Goal: Task Accomplishment & Management: Manage account settings

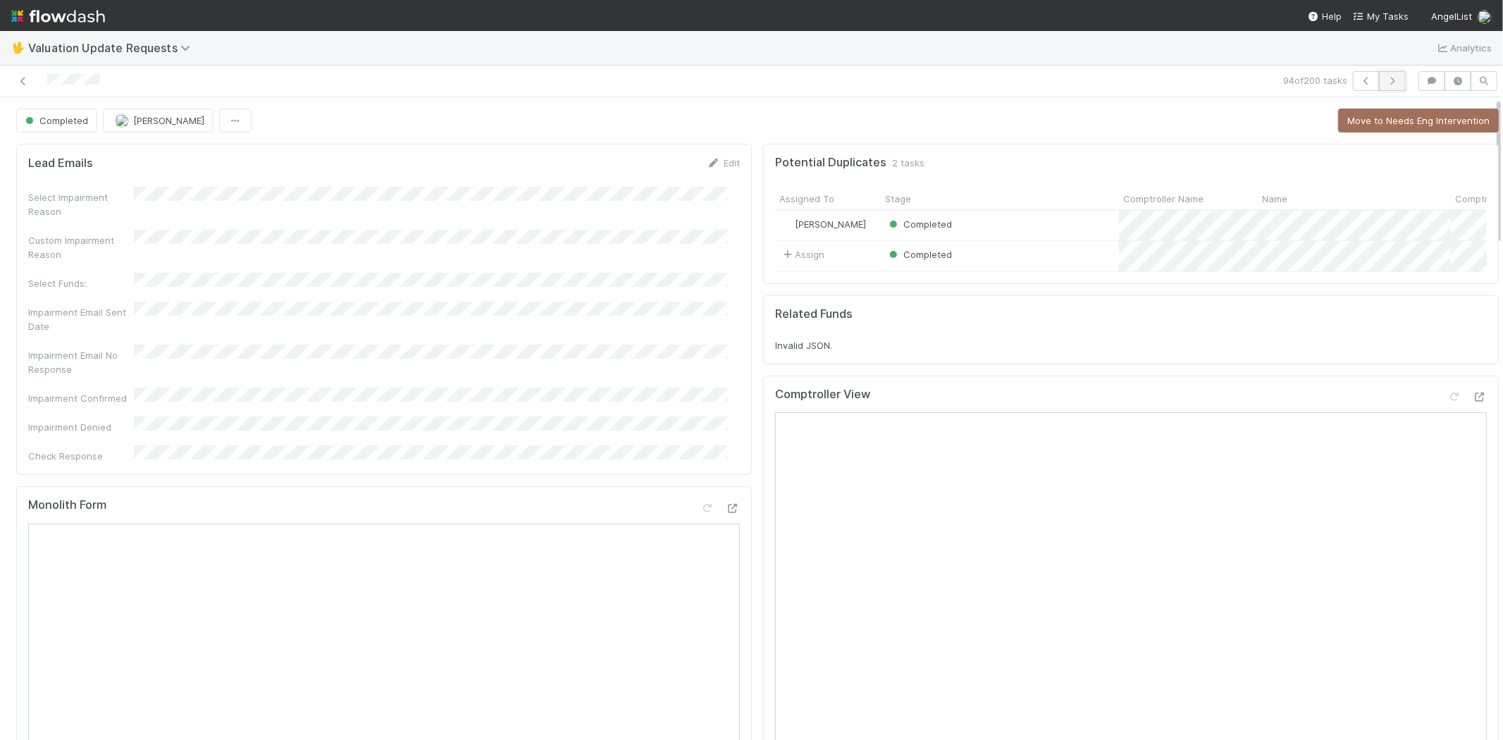
click at [1385, 79] on icon "button" at bounding box center [1392, 81] width 14 height 8
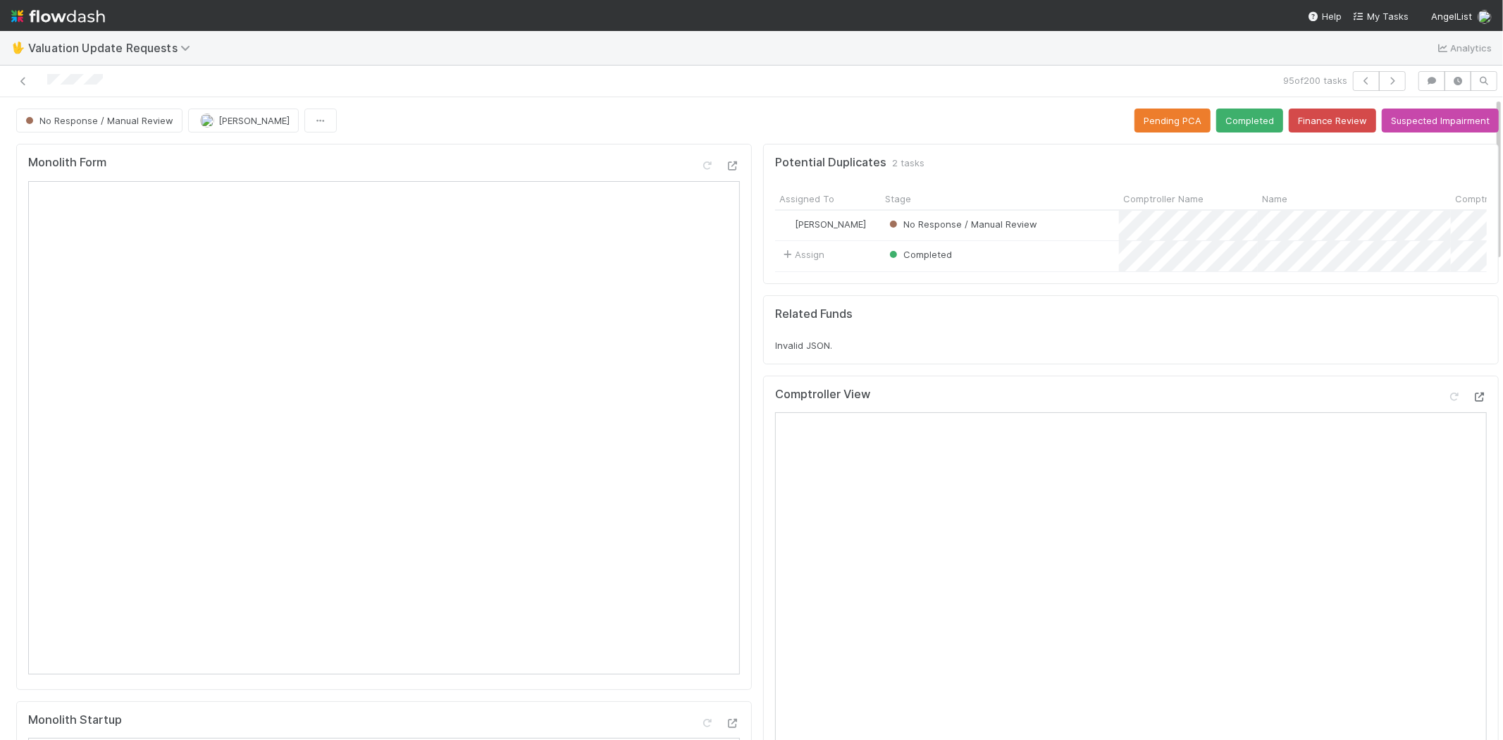
click at [1461, 406] on div "Comptroller View Open in [GEOGRAPHIC_DATA]" at bounding box center [1131, 649] width 736 height 546
click at [1473, 402] on icon at bounding box center [1480, 396] width 14 height 9
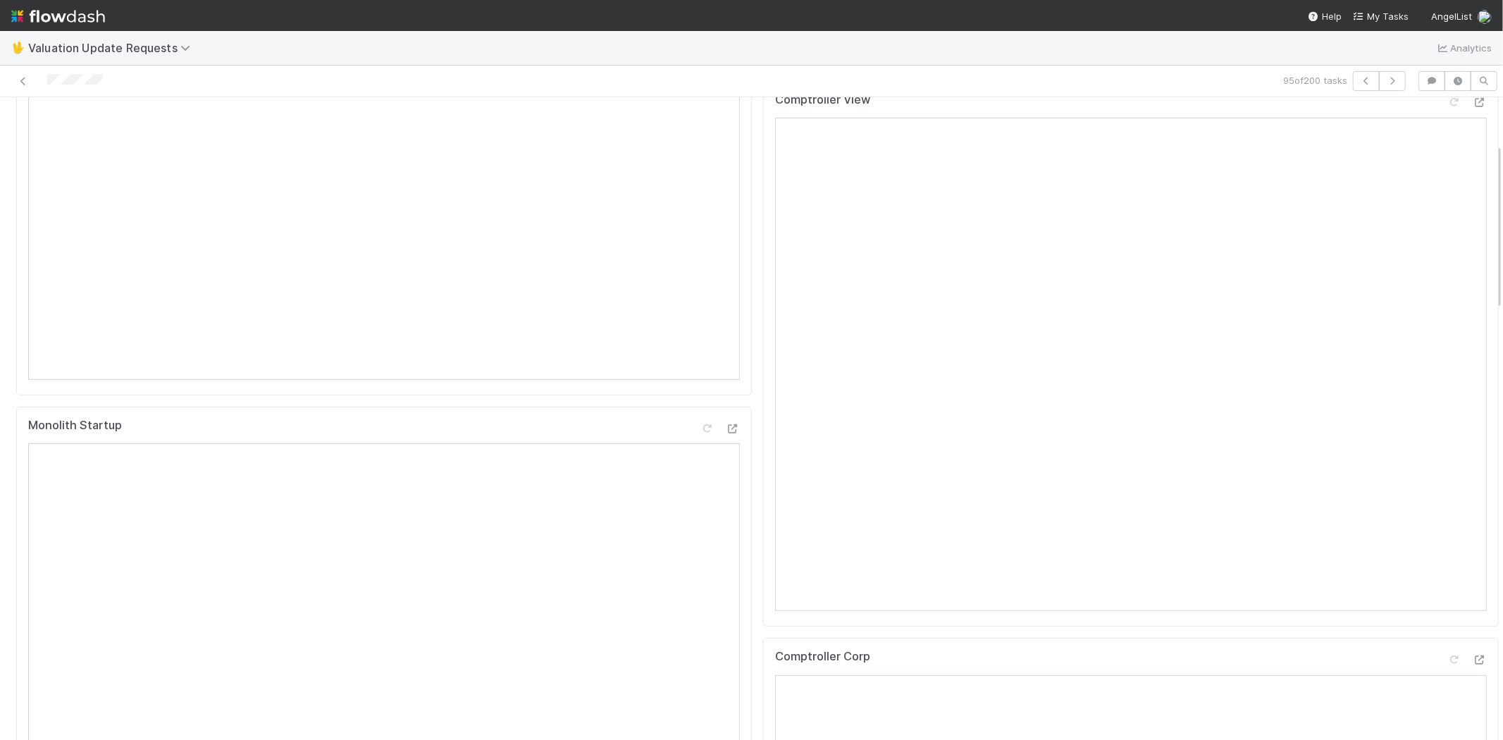
scroll to position [156, 0]
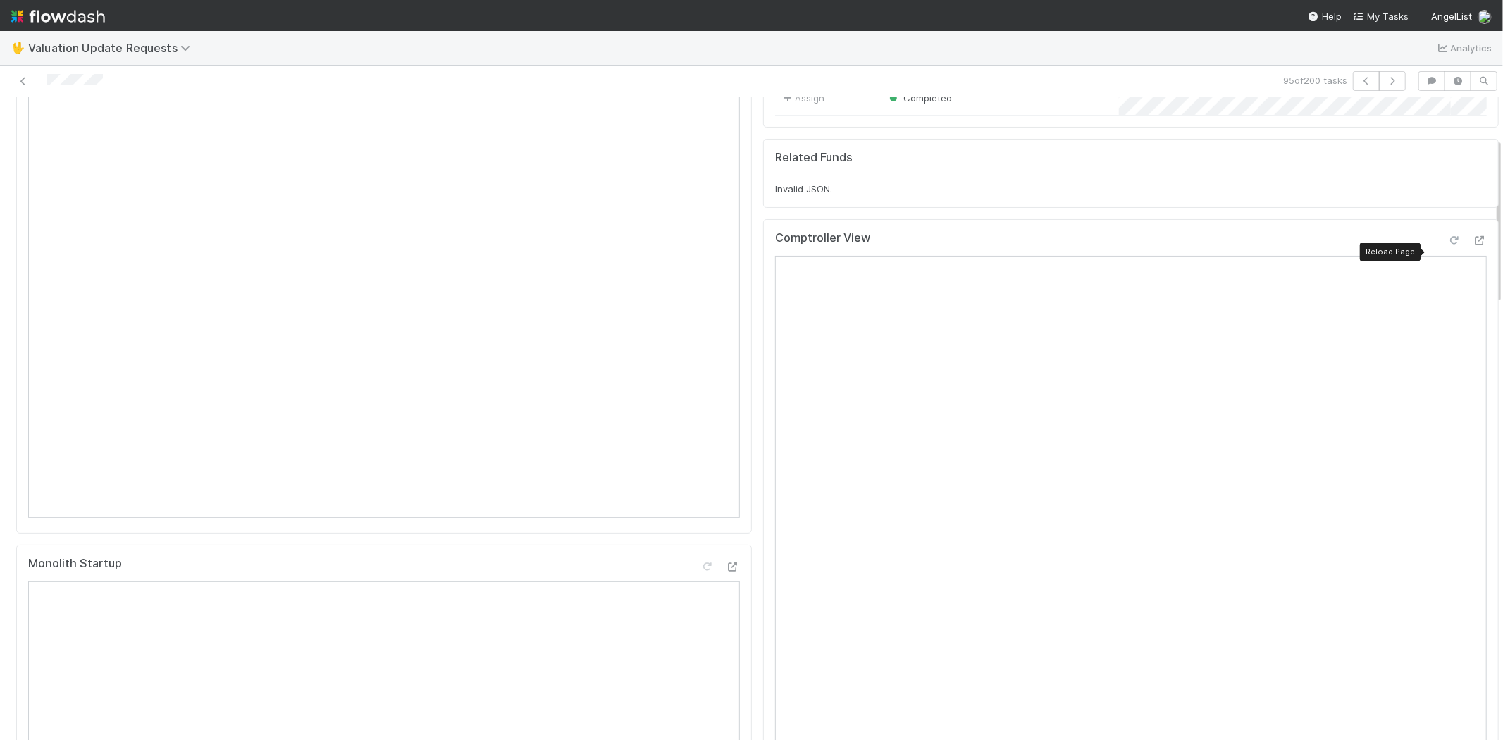
click at [1447, 245] on icon at bounding box center [1454, 240] width 14 height 9
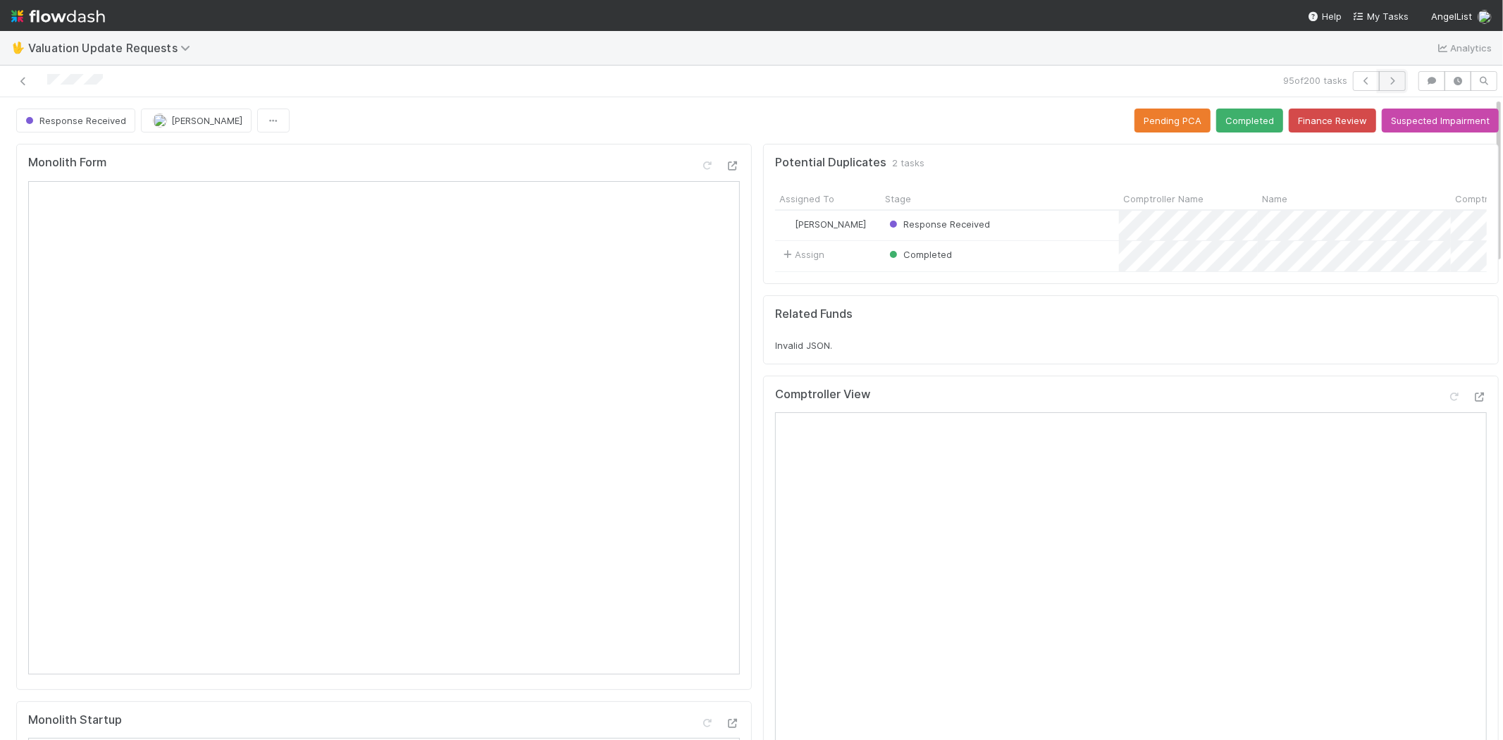
click at [1385, 82] on icon "button" at bounding box center [1392, 81] width 14 height 8
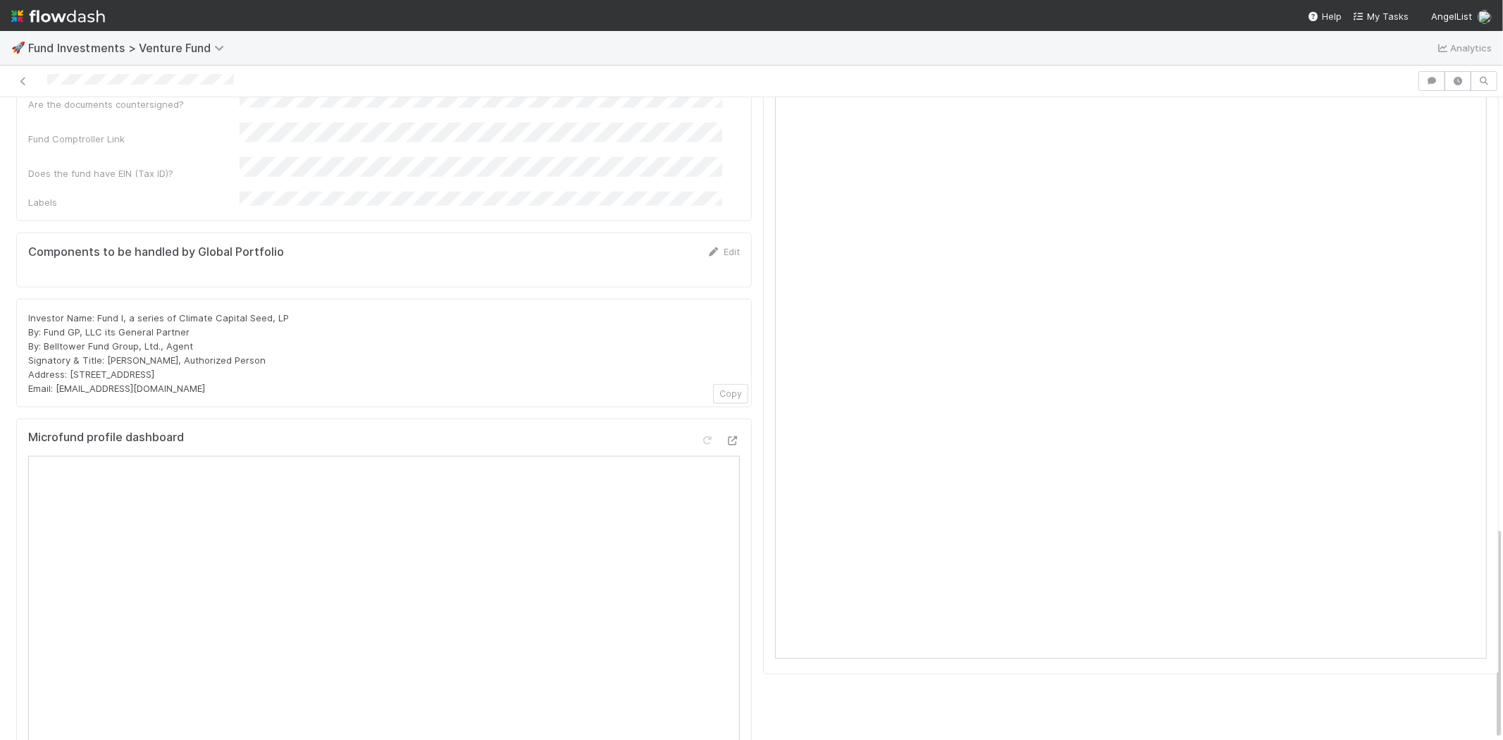
scroll to position [11, 0]
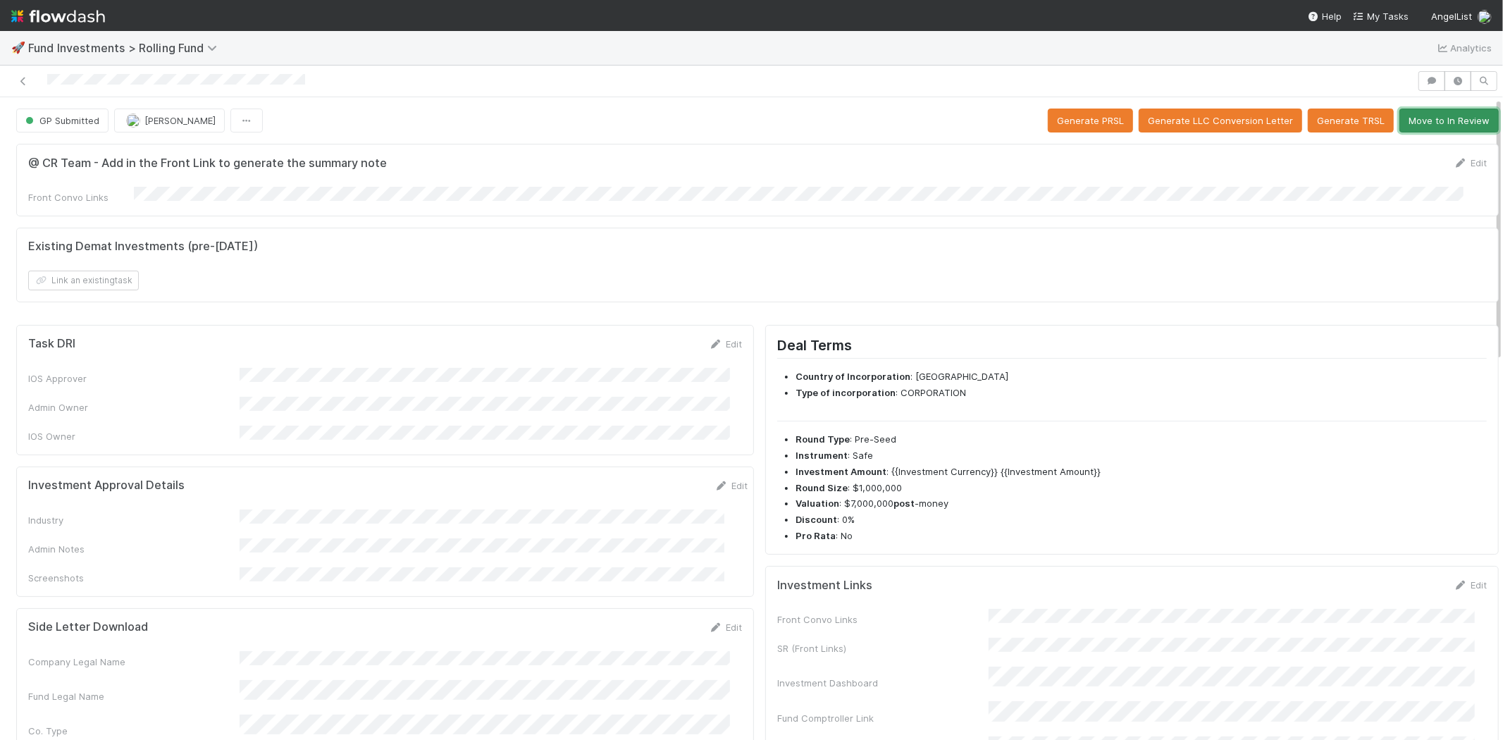
click at [1404, 124] on button "Move to In Review" at bounding box center [1448, 121] width 99 height 24
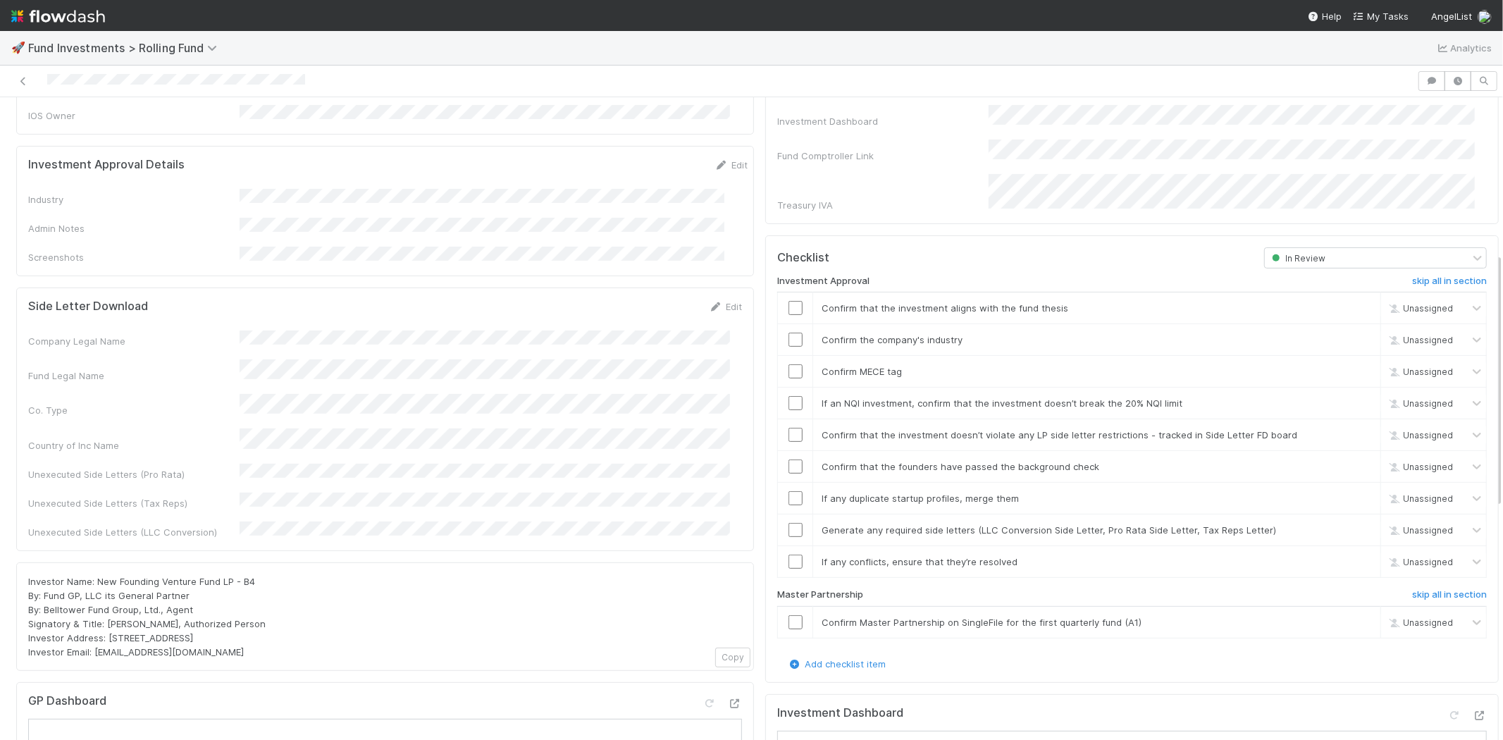
scroll to position [235, 0]
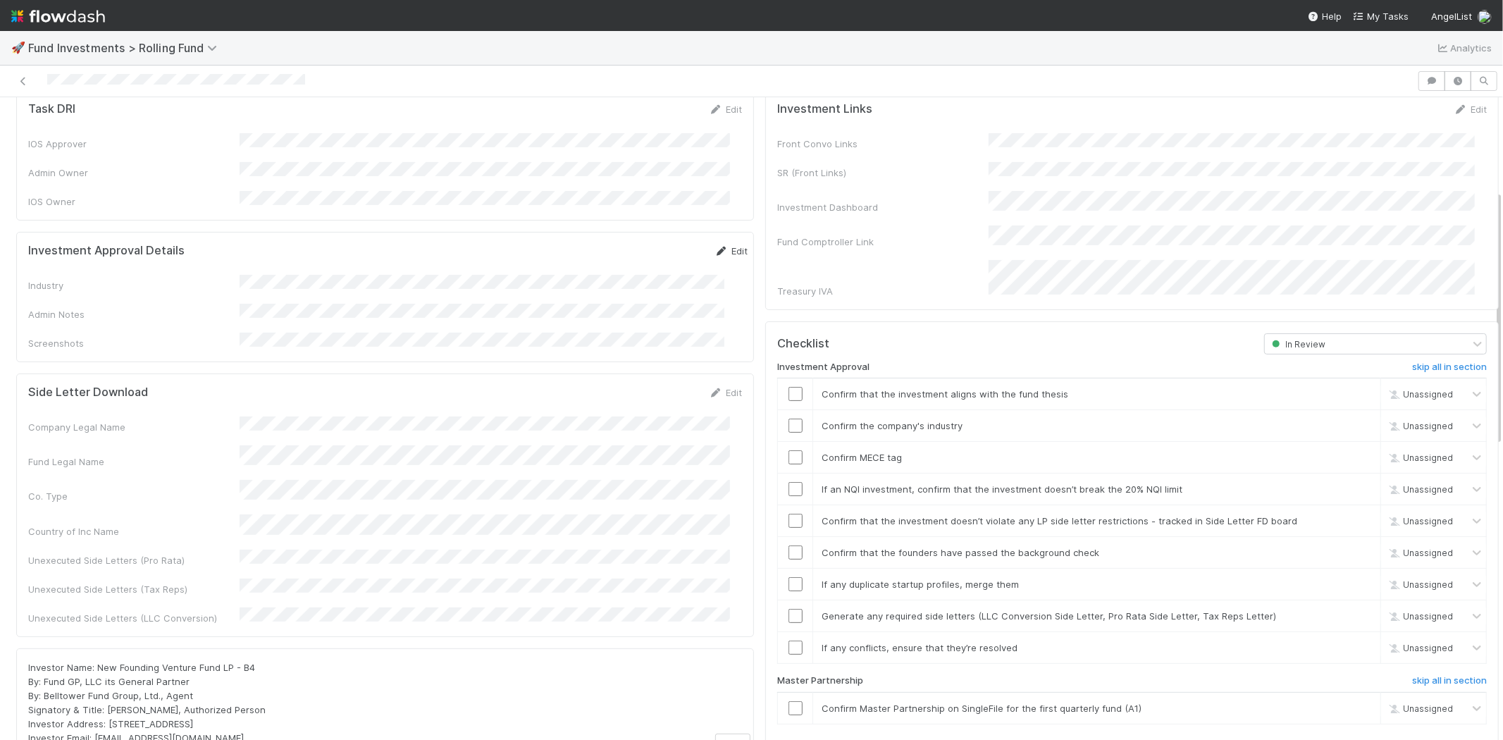
click at [714, 247] on icon at bounding box center [721, 251] width 14 height 9
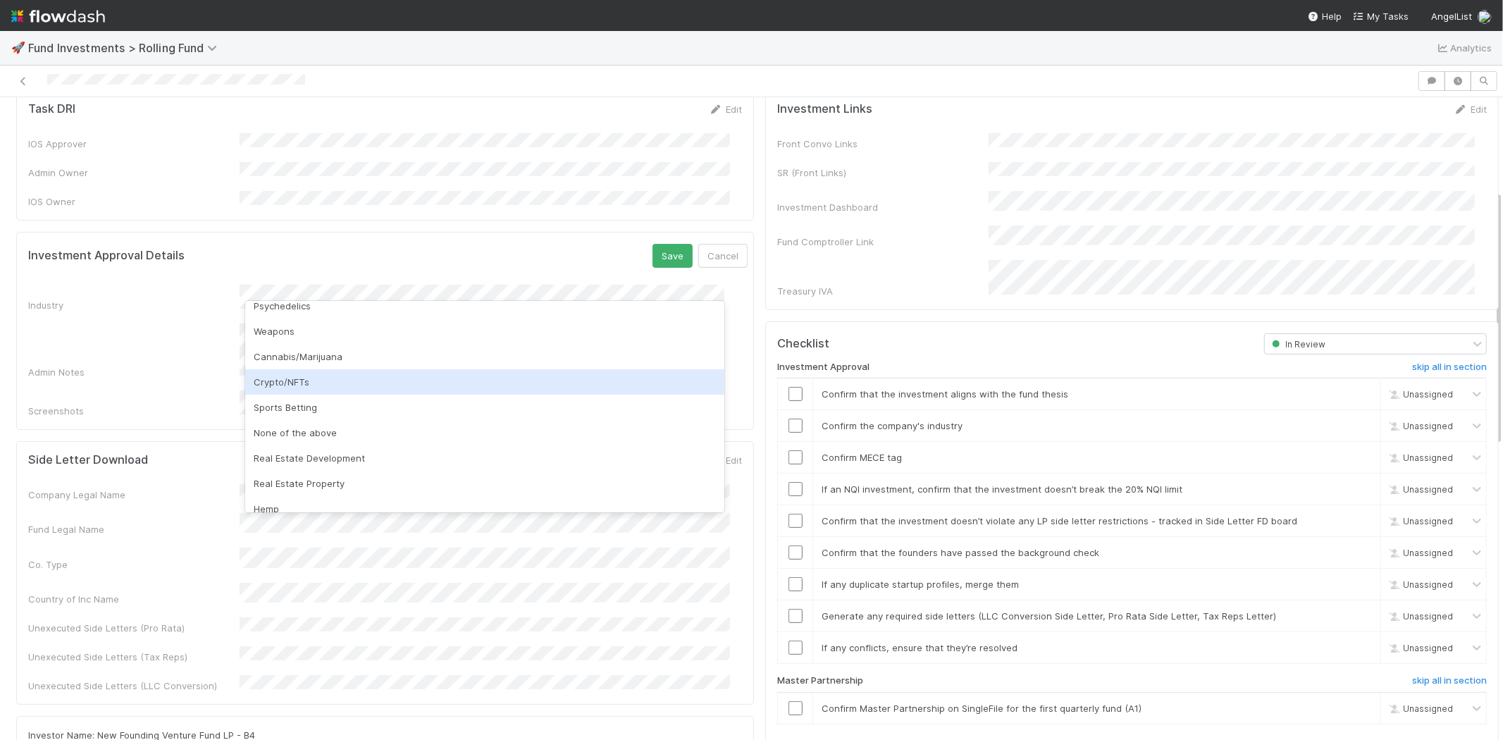
scroll to position [402, 0]
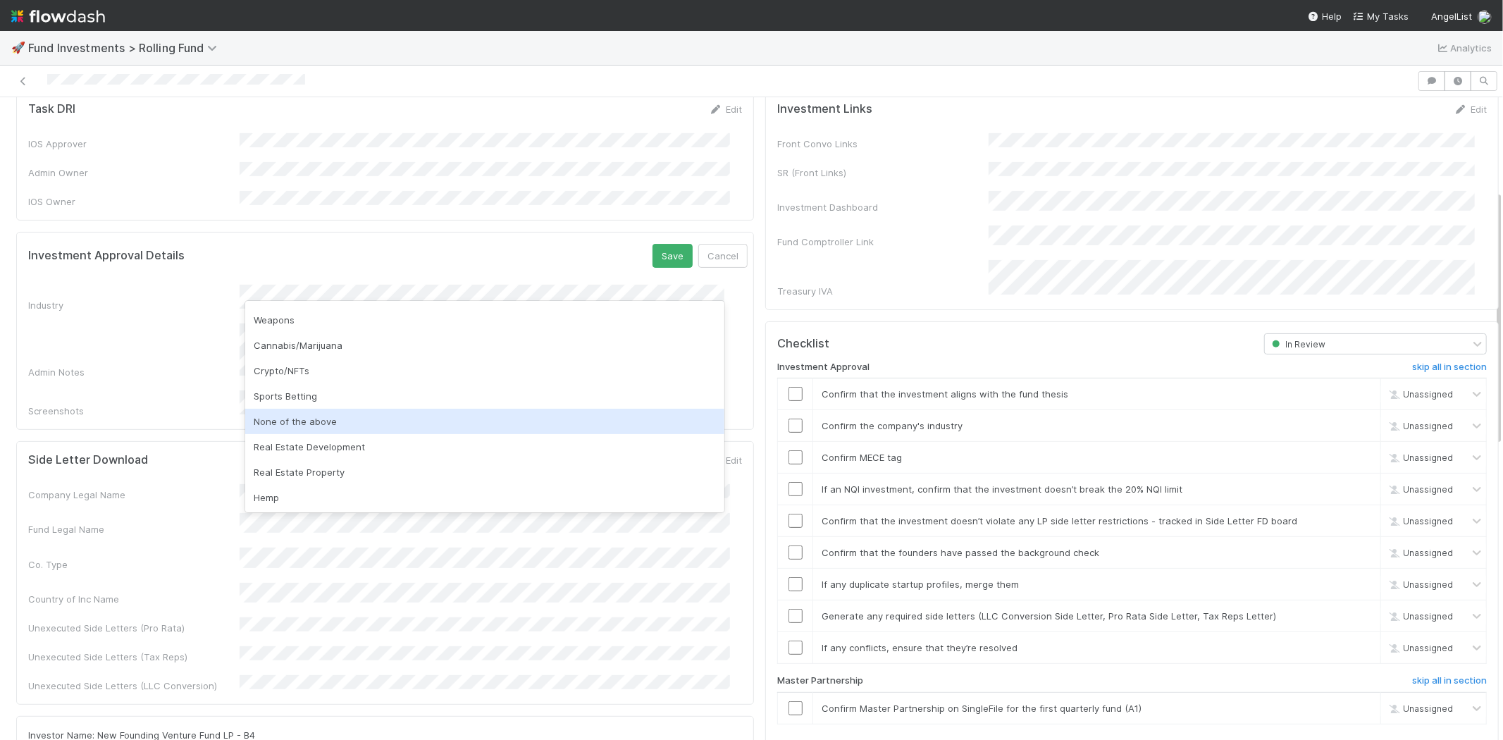
click at [319, 421] on div "None of the above" at bounding box center [484, 421] width 479 height 25
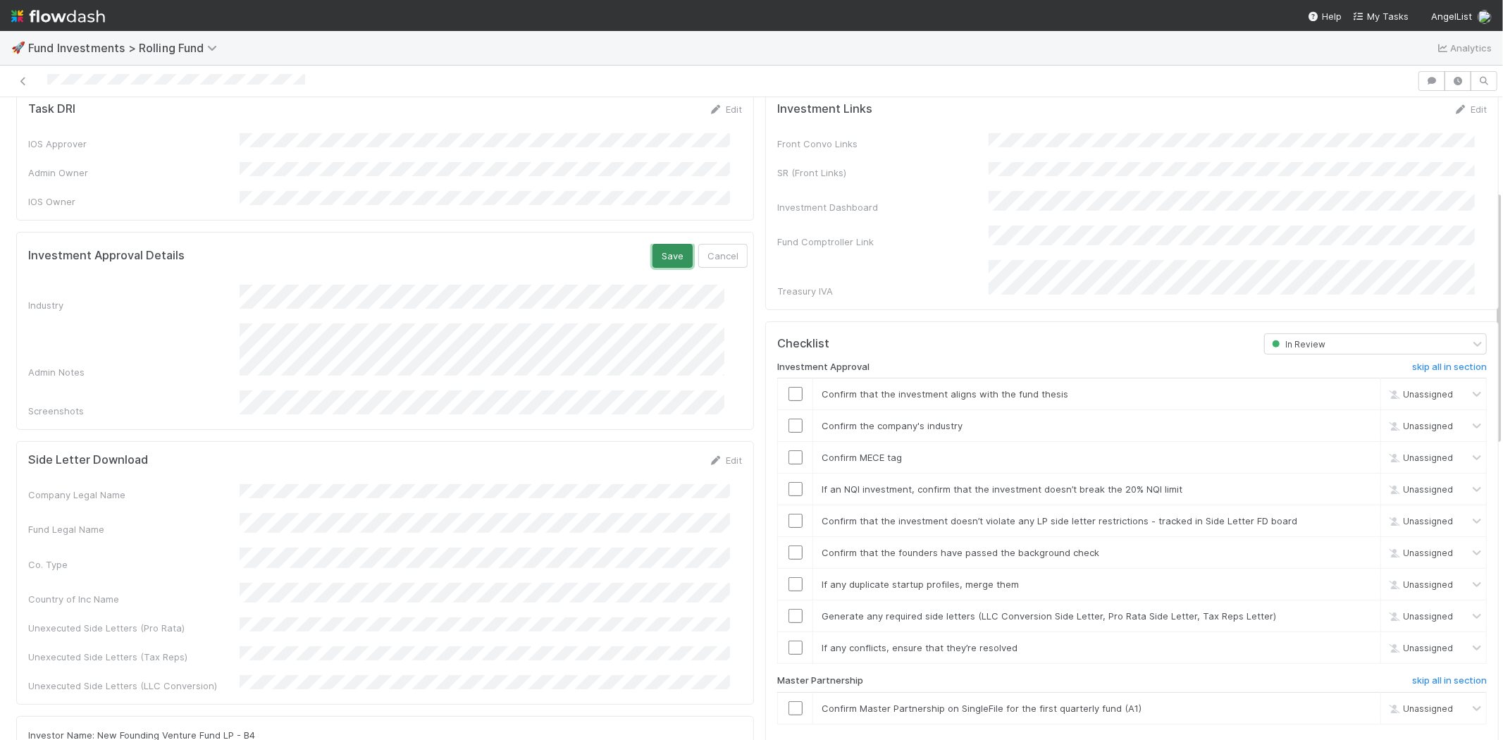
click at [653, 247] on button "Save" at bounding box center [672, 256] width 40 height 24
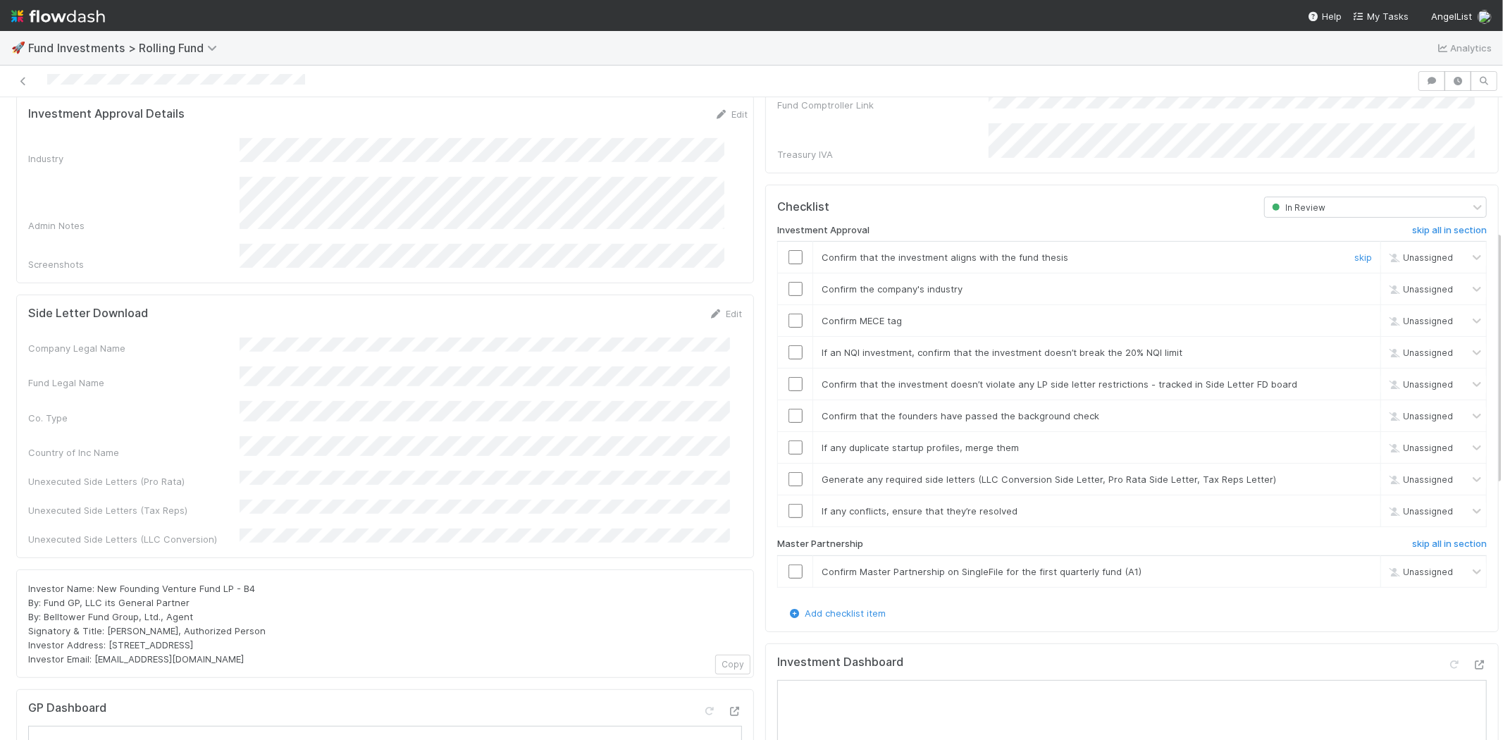
scroll to position [391, 0]
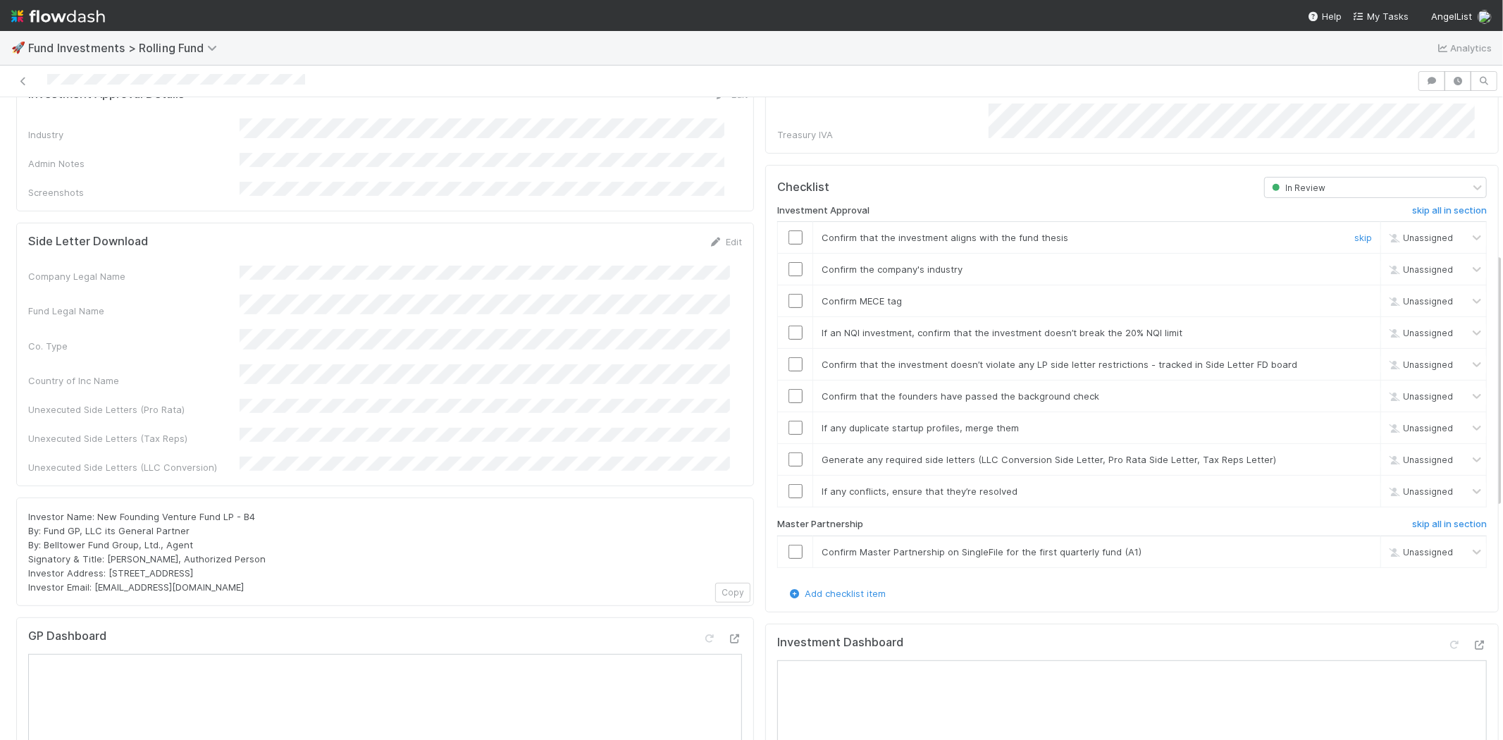
drag, startPoint x: 783, startPoint y: 221, endPoint x: 781, endPoint y: 255, distance: 33.9
click at [783, 226] on td at bounding box center [795, 238] width 35 height 32
click at [788, 262] on input "checkbox" at bounding box center [795, 269] width 14 height 14
click at [781, 285] on td at bounding box center [795, 301] width 35 height 32
checkbox input "true"
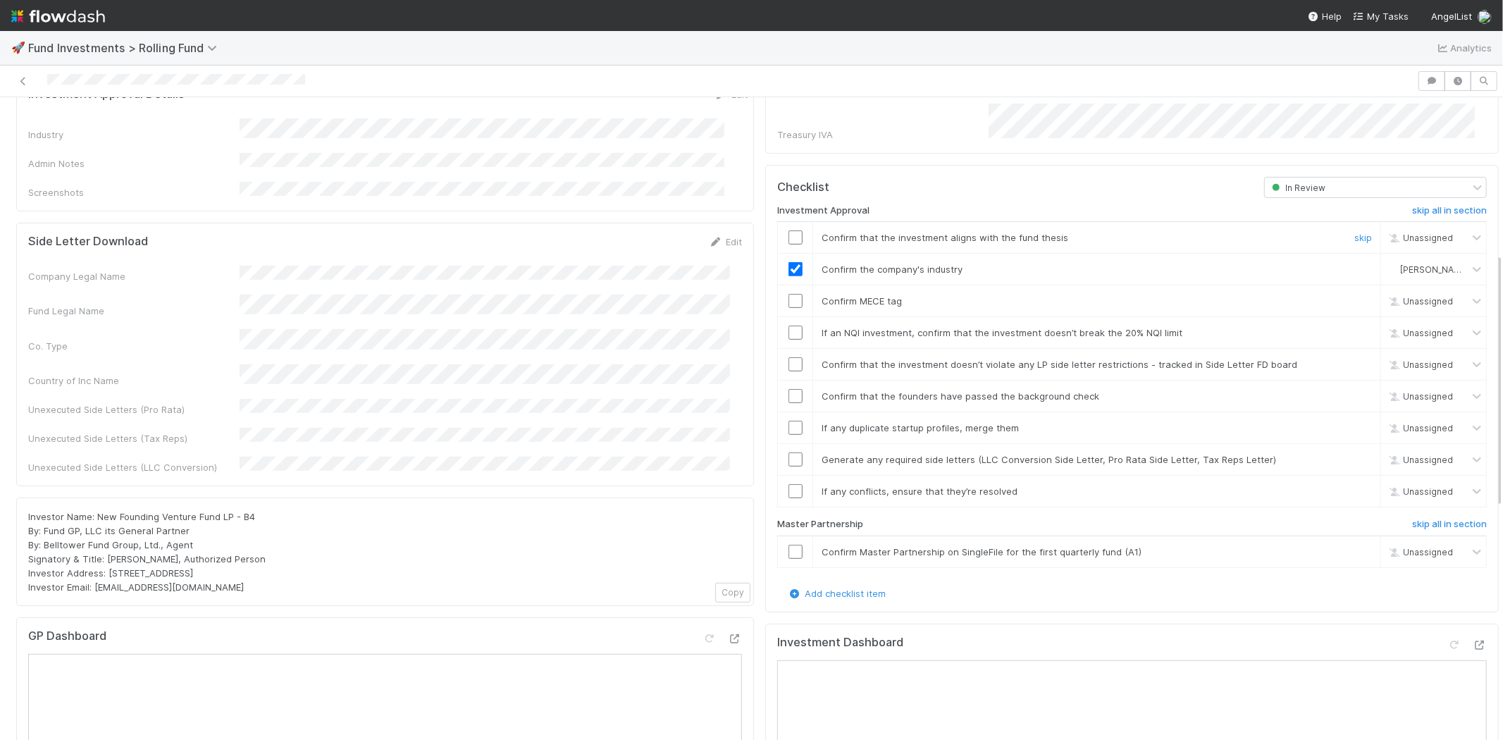
click at [788, 230] on input "checkbox" at bounding box center [795, 237] width 14 height 14
click at [788, 294] on input "checkbox" at bounding box center [795, 301] width 14 height 14
click at [788, 326] on input "checkbox" at bounding box center [795, 333] width 14 height 14
click at [788, 357] on input "checkbox" at bounding box center [795, 364] width 14 height 14
click at [788, 389] on input "checkbox" at bounding box center [795, 396] width 14 height 14
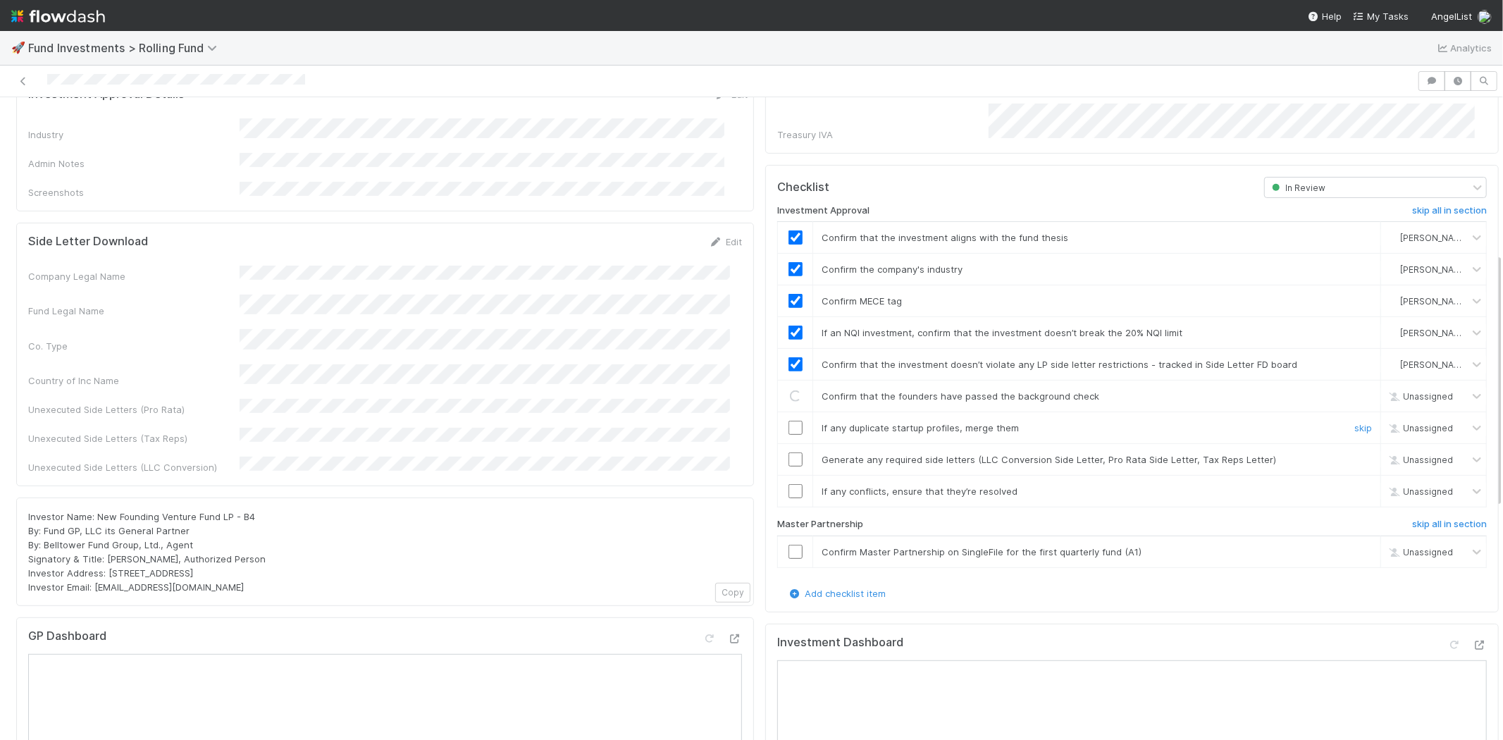
click at [788, 421] on input "checkbox" at bounding box center [795, 428] width 14 height 14
drag, startPoint x: 786, startPoint y: 437, endPoint x: 786, endPoint y: 468, distance: 31.0
click at [788, 452] on input "checkbox" at bounding box center [795, 459] width 14 height 14
click at [788, 484] on input "checkbox" at bounding box center [795, 491] width 14 height 14
click at [788, 545] on input "checkbox" at bounding box center [795, 552] width 14 height 14
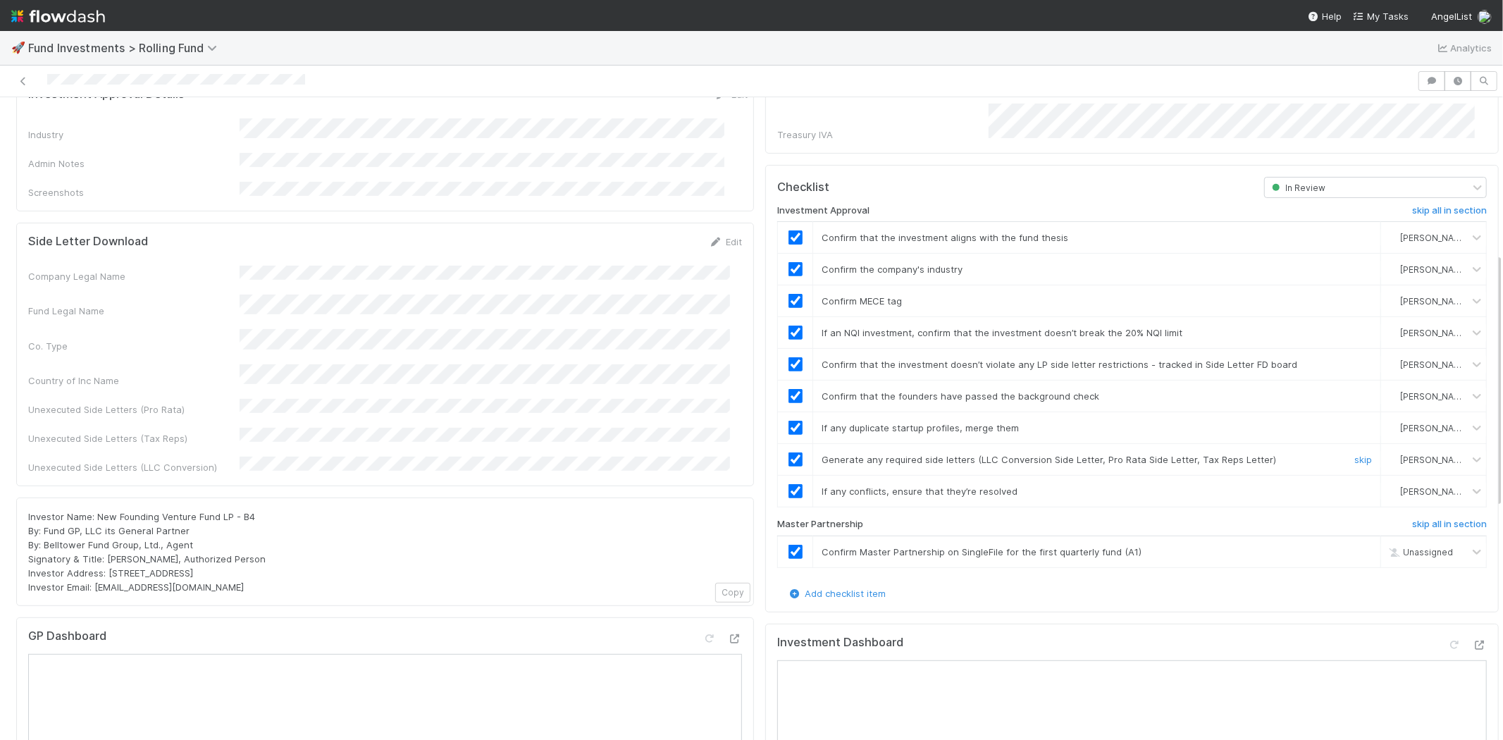
checkbox input "true"
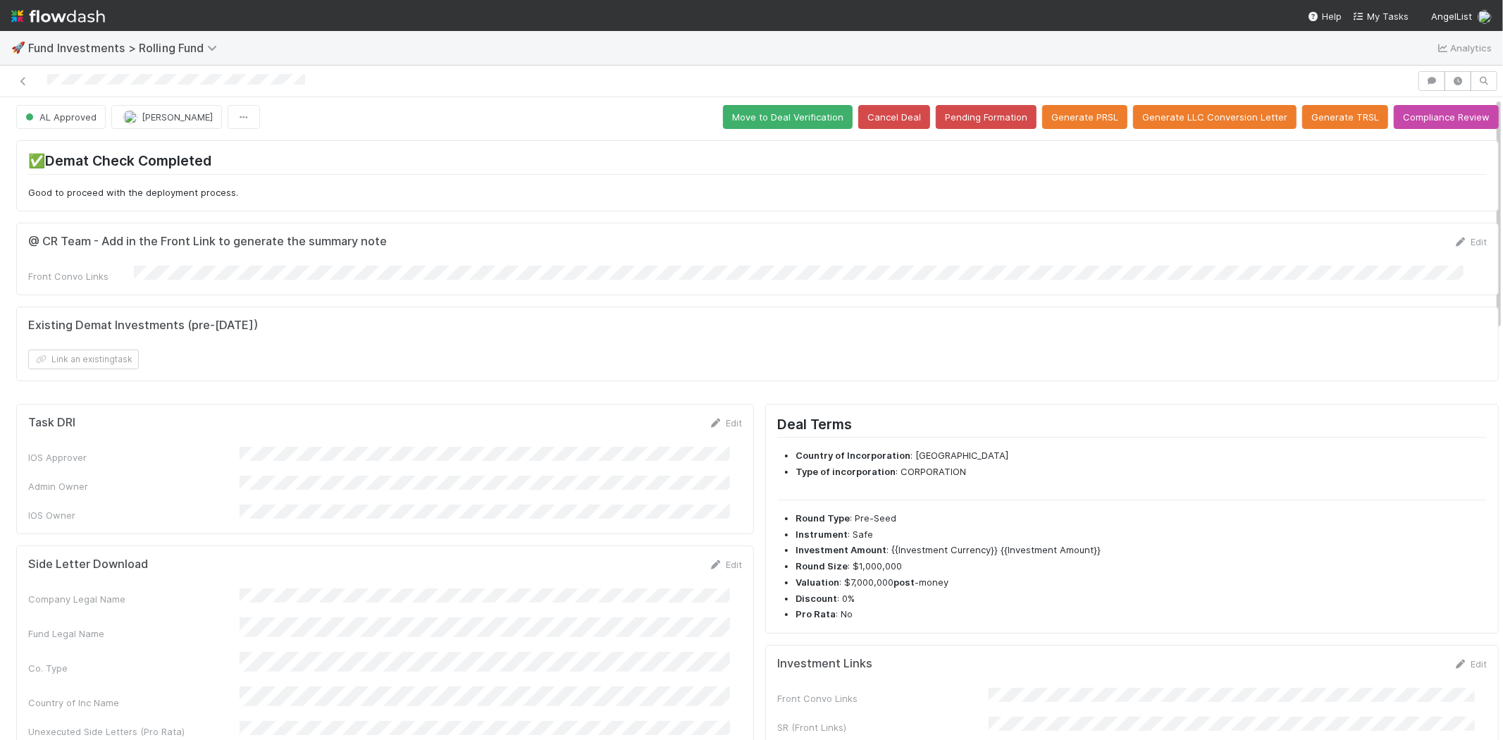
scroll to position [0, 0]
